Goal: Find specific page/section: Find specific page/section

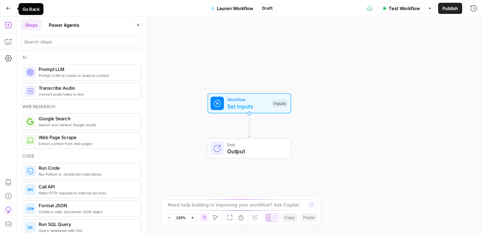
click at [7, 10] on icon "button" at bounding box center [8, 8] width 5 height 5
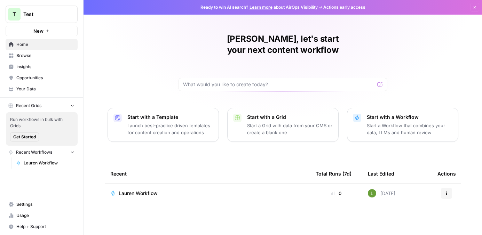
click at [28, 204] on span "Settings" at bounding box center [45, 204] width 58 height 6
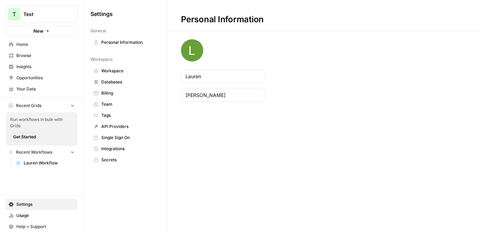
click at [119, 70] on span "Workspace" at bounding box center [128, 71] width 55 height 6
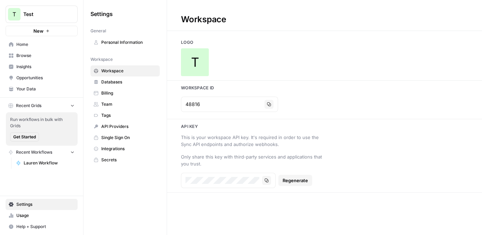
click at [35, 163] on span "Lauren Workflow" at bounding box center [49, 163] width 51 height 6
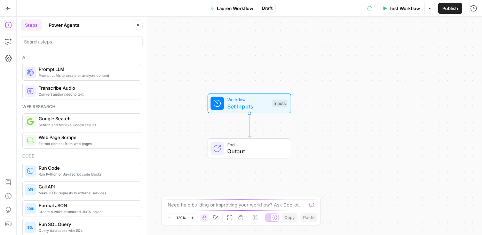
click at [60, 45] on div at bounding box center [82, 41] width 122 height 11
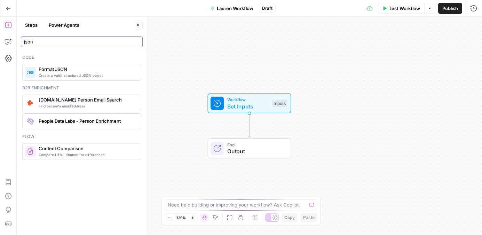
type input "json"
click at [73, 72] on span "Format JSON" at bounding box center [87, 69] width 97 height 7
